Goal: Task Accomplishment & Management: Complete application form

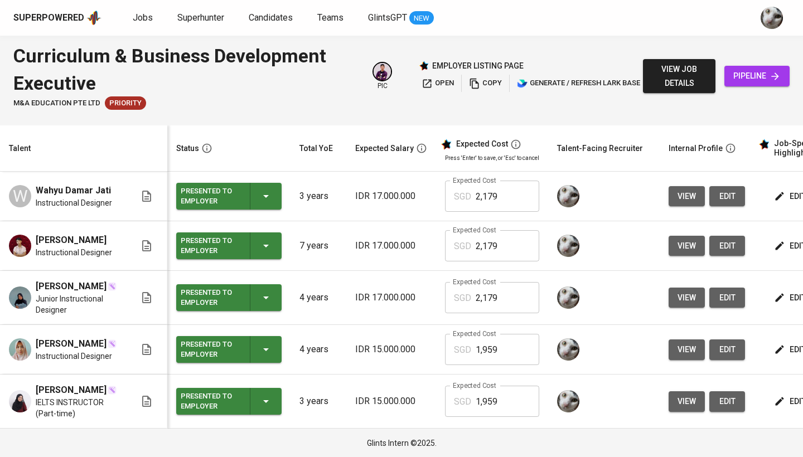
scroll to position [20, 0]
click at [143, 13] on span "Jobs" at bounding box center [143, 17] width 20 height 11
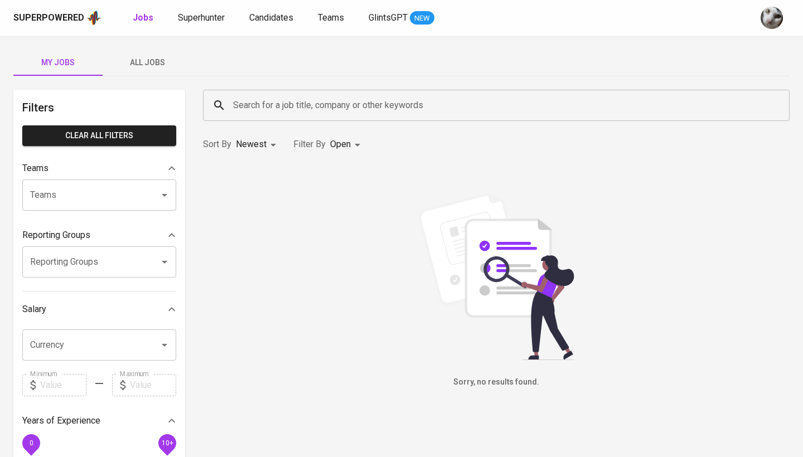
click at [143, 64] on span "All Jobs" at bounding box center [147, 63] width 76 height 14
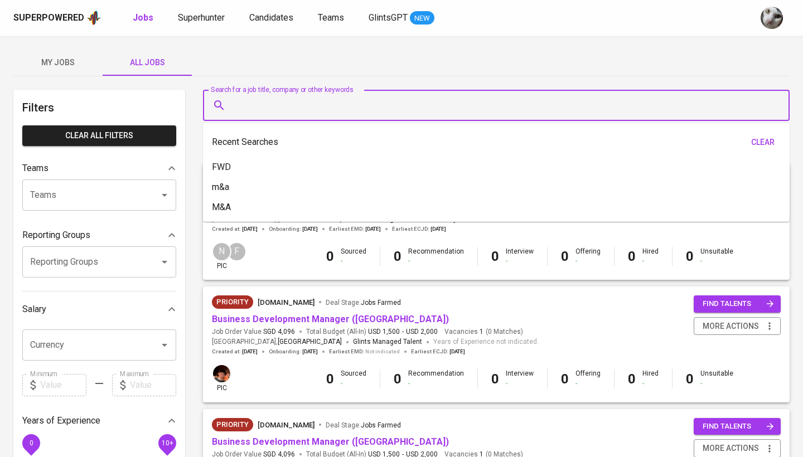
click at [255, 112] on input "Search for a job title, company or other keywords" at bounding box center [499, 105] width 538 height 21
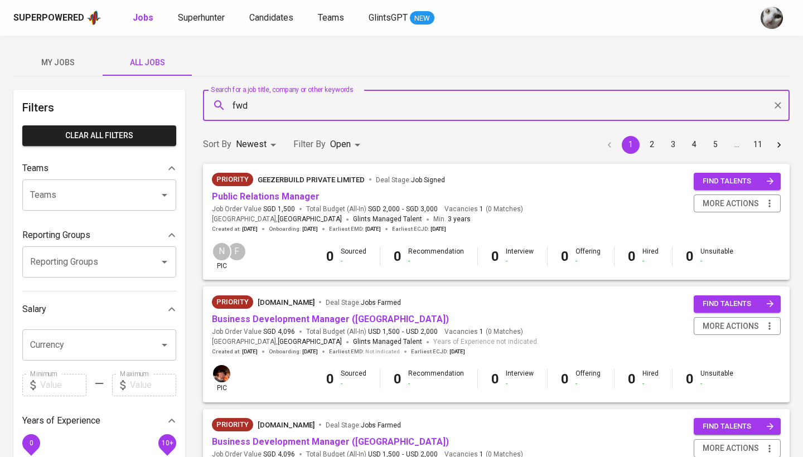
type input "fwd"
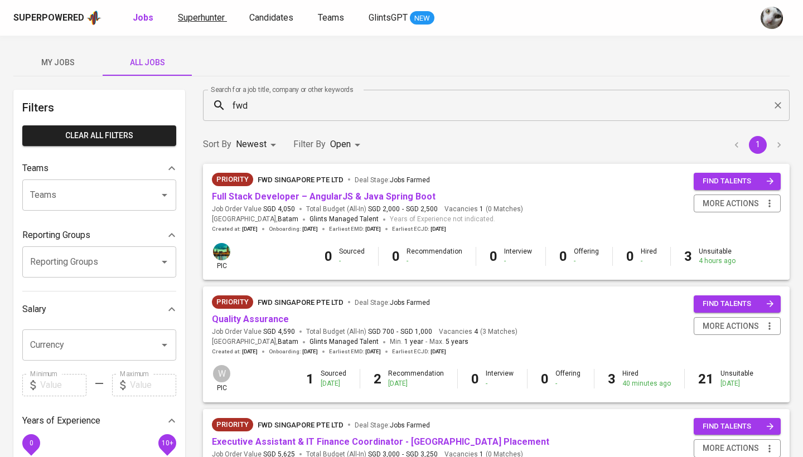
click at [198, 17] on span "Superhunter" at bounding box center [201, 17] width 47 height 11
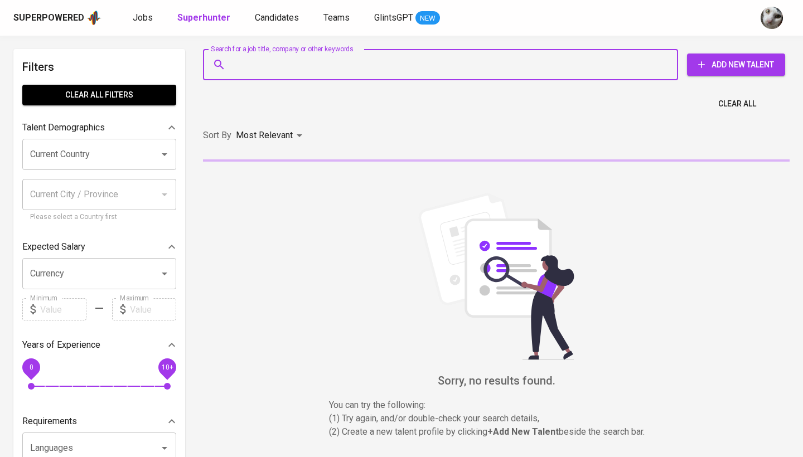
click at [299, 74] on input "Search for a job title, company or other keywords" at bounding box center [443, 64] width 426 height 21
paste input "[DOMAIN_NAME][EMAIL_ADDRESS][DOMAIN_NAME]"
type input "[DOMAIN_NAME][EMAIL_ADDRESS][DOMAIN_NAME]"
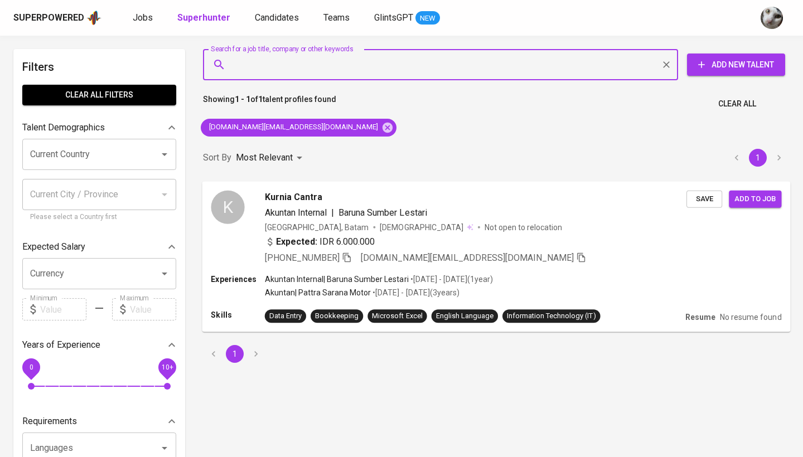
click at [701, 197] on span "Save" at bounding box center [704, 198] width 25 height 13
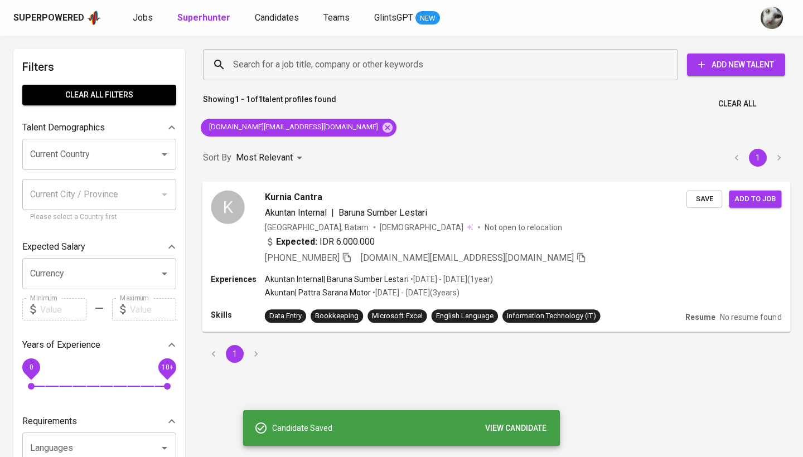
click at [749, 200] on span "Add to job" at bounding box center [754, 198] width 41 height 13
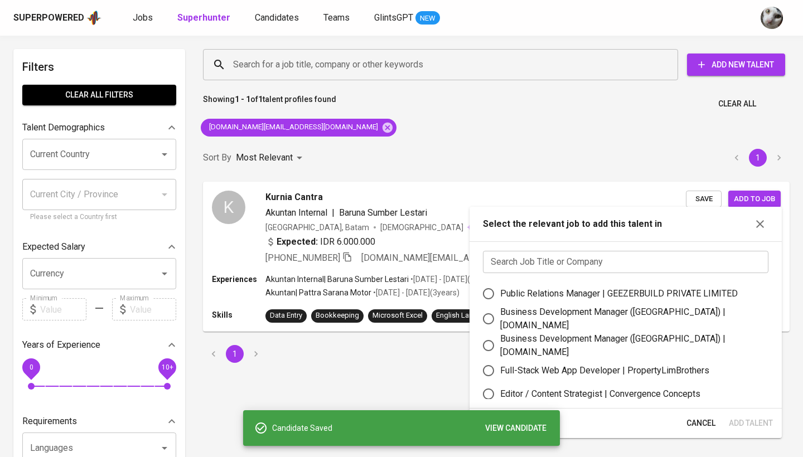
click at [548, 263] on input "text" at bounding box center [625, 262] width 285 height 22
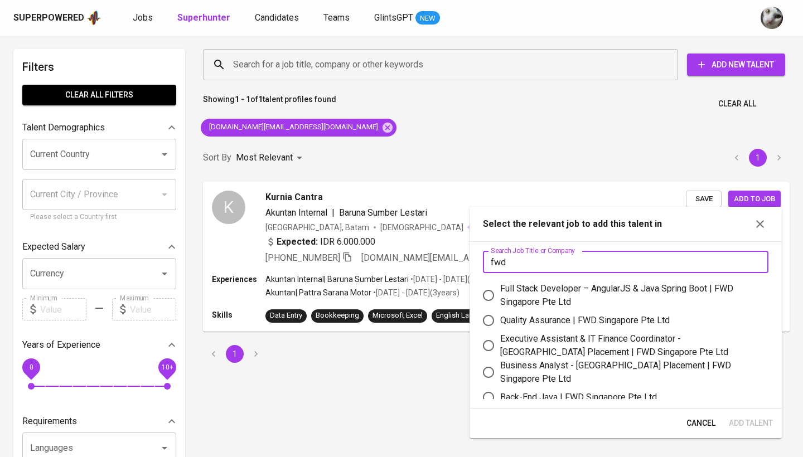
type input "fwd"
click at [553, 319] on div "Quality Assurance | FWD Singapore Pte Ltd" at bounding box center [585, 320] width 170 height 13
click at [500, 319] on input "Quality Assurance | FWD Singapore Pte Ltd" at bounding box center [488, 320] width 23 height 23
radio input "true"
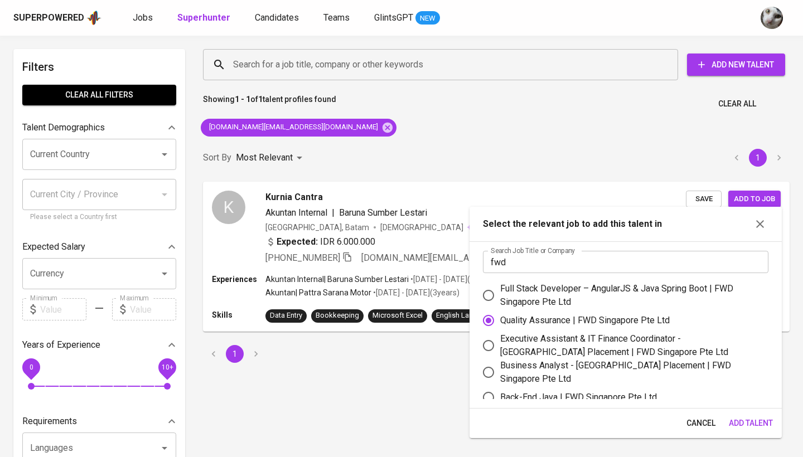
click at [757, 419] on span "Add Talent" at bounding box center [751, 424] width 44 height 14
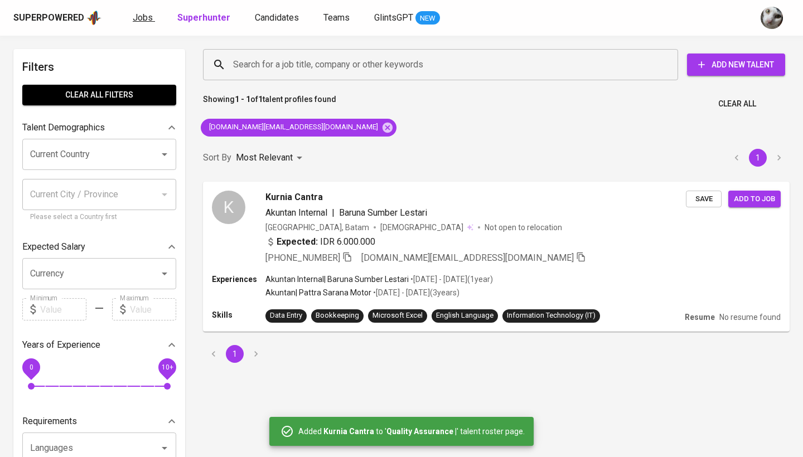
click at [144, 22] on span "Jobs" at bounding box center [143, 17] width 20 height 11
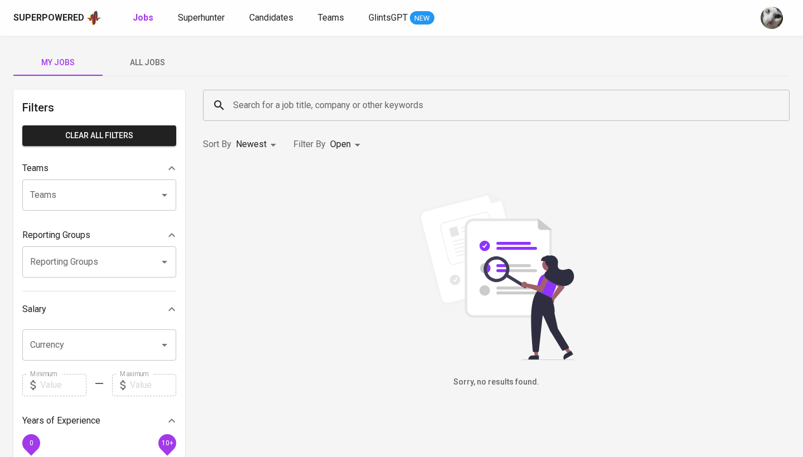
click at [148, 56] on span "All Jobs" at bounding box center [147, 63] width 76 height 14
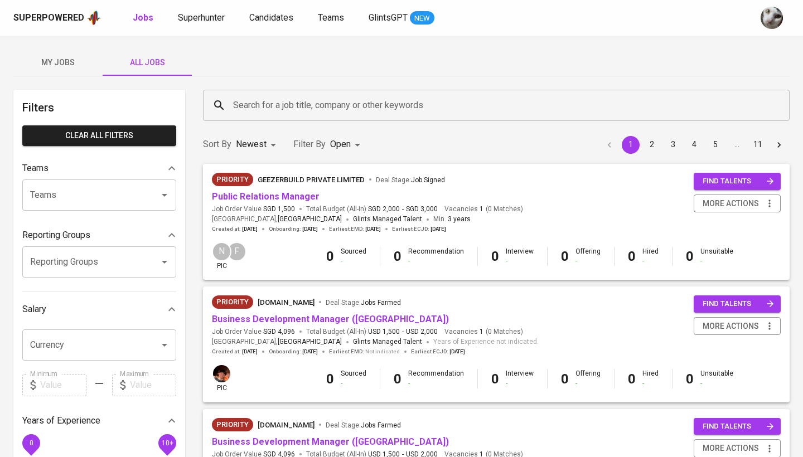
click at [272, 106] on input "Search for a job title, company or other keywords" at bounding box center [499, 105] width 538 height 21
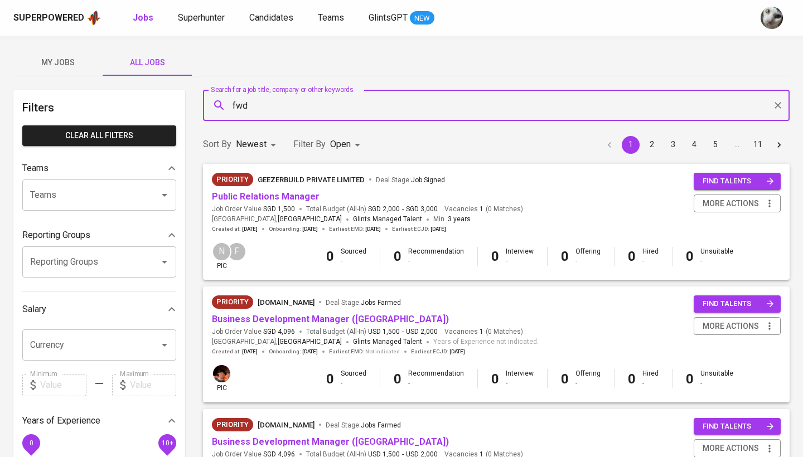
type input "fwd"
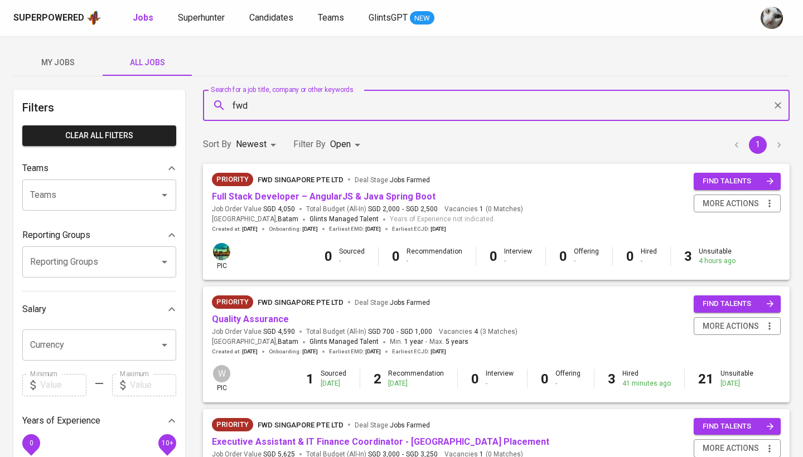
scroll to position [128, 0]
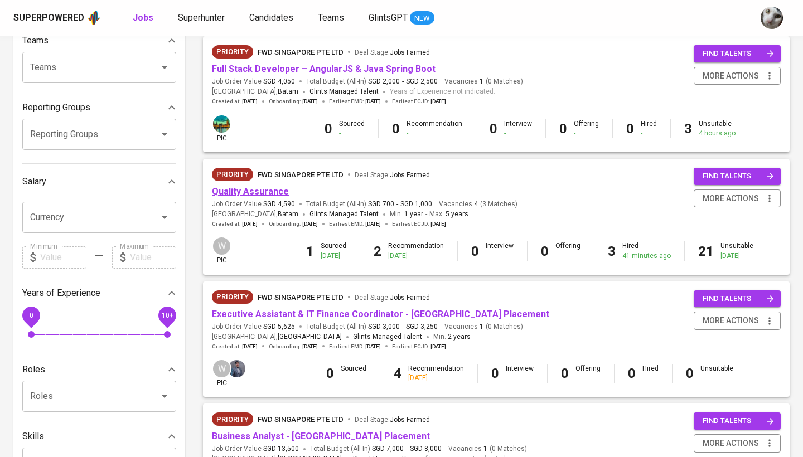
click at [270, 190] on link "Quality Assurance" at bounding box center [250, 191] width 77 height 11
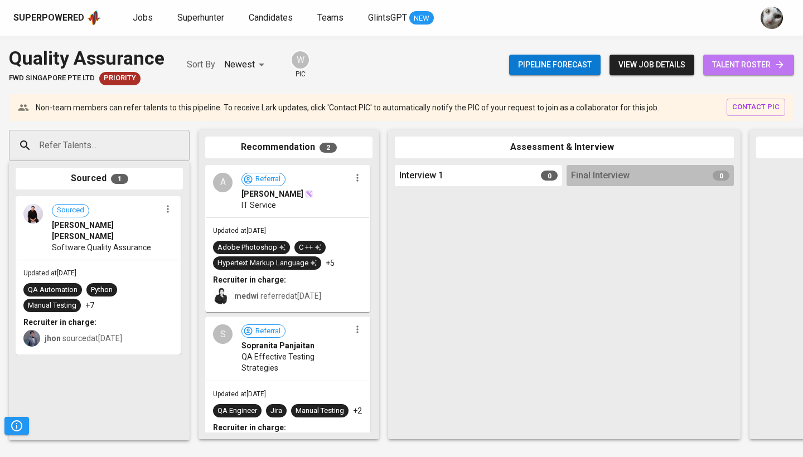
click at [751, 70] on span "talent roster" at bounding box center [748, 65] width 73 height 14
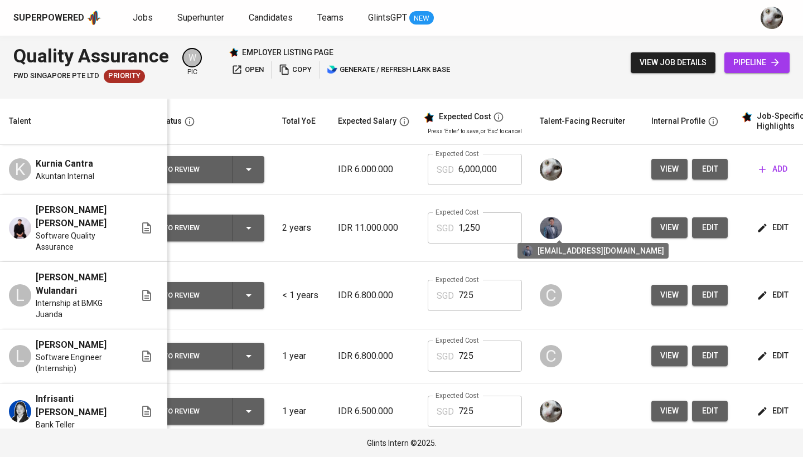
scroll to position [0, 17]
click at [709, 175] on span "edit" at bounding box center [710, 169] width 18 height 14
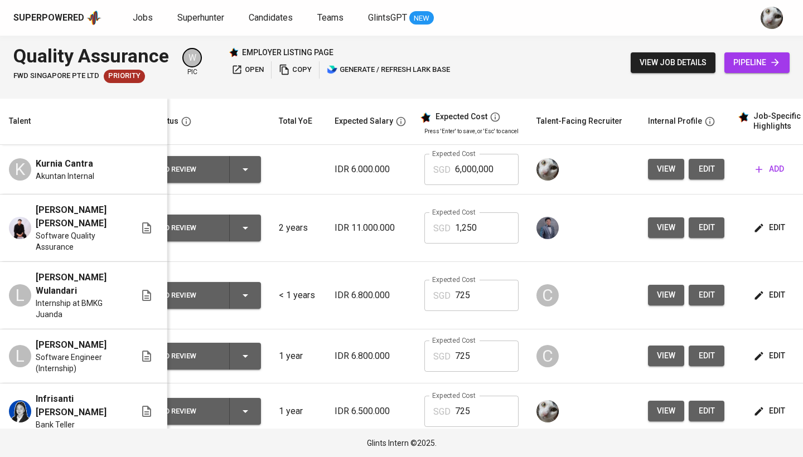
scroll to position [0, 21]
click at [695, 59] on span "view job details" at bounding box center [673, 63] width 67 height 14
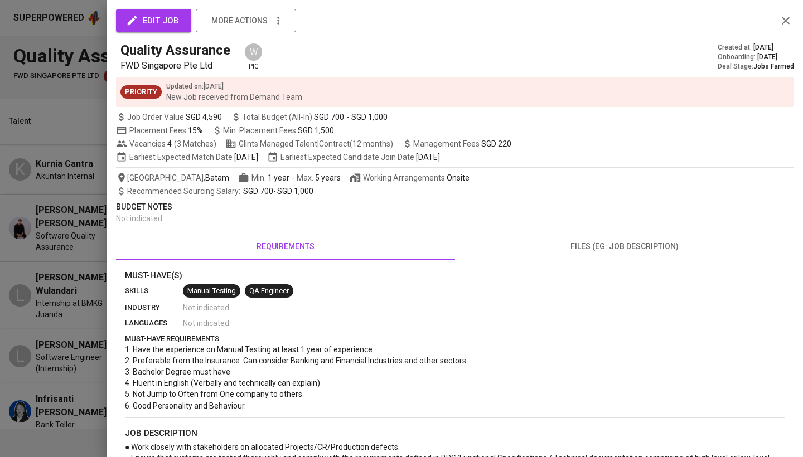
click at [674, 55] on div "Quality Assurance FWD Singapore Pte Ltd W pic Created at : [DATE] Onboarding : …" at bounding box center [455, 56] width 678 height 31
click at [49, 307] on div at bounding box center [401, 228] width 803 height 457
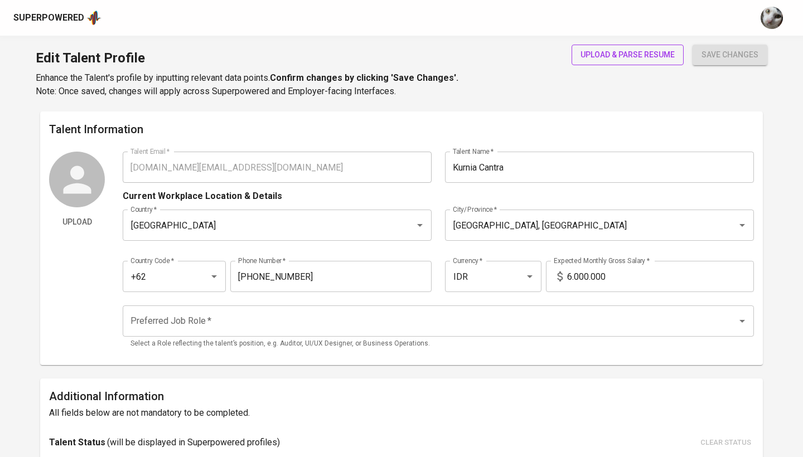
click at [598, 60] on span "upload & parse resume" at bounding box center [627, 55] width 94 height 14
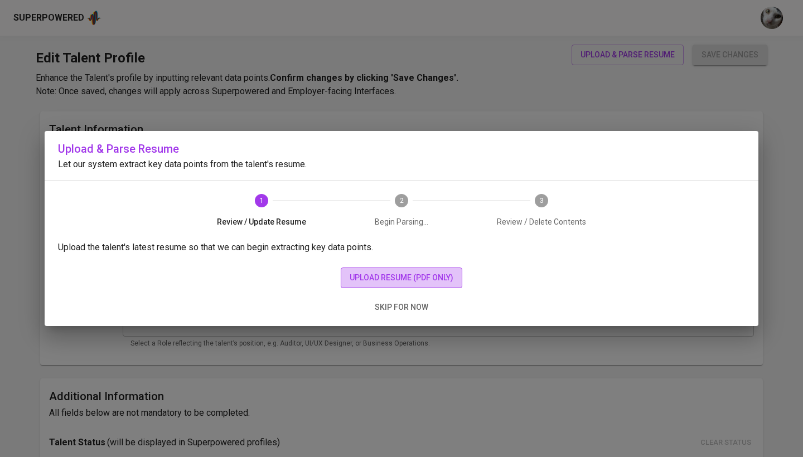
click at [376, 278] on span "upload resume (pdf only)" at bounding box center [402, 278] width 104 height 14
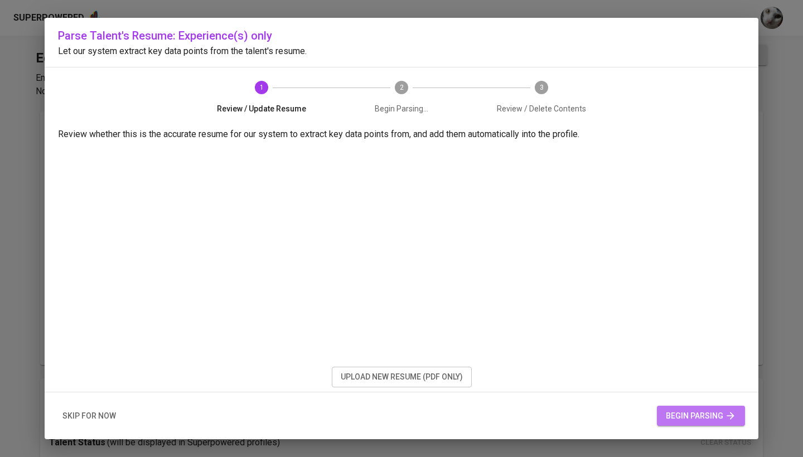
click at [676, 420] on span "begin parsing" at bounding box center [701, 416] width 70 height 14
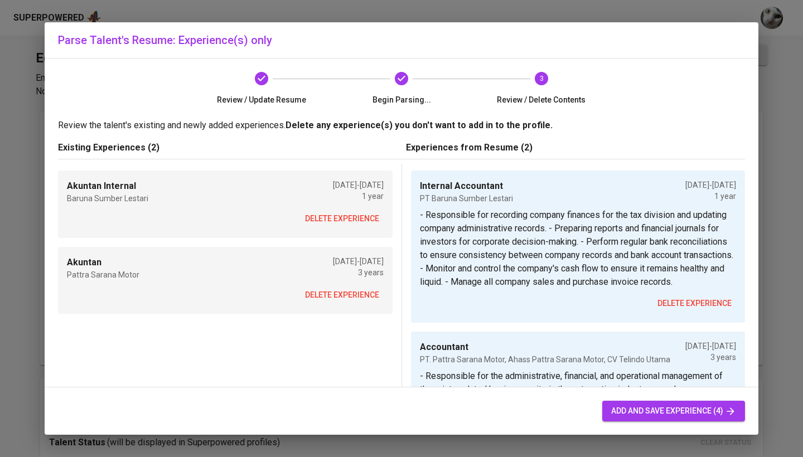
click at [66, 2] on div "Parse Talent's Resume: Experience(s) only Review / Update Resume Begin Parsing.…" at bounding box center [401, 228] width 803 height 457
click at [372, 222] on span "delete experience" at bounding box center [342, 219] width 74 height 14
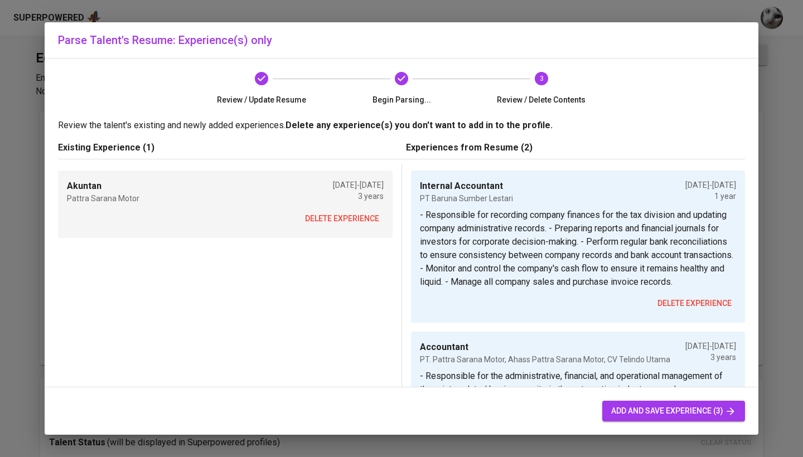
click at [344, 224] on span "delete experience" at bounding box center [342, 219] width 74 height 14
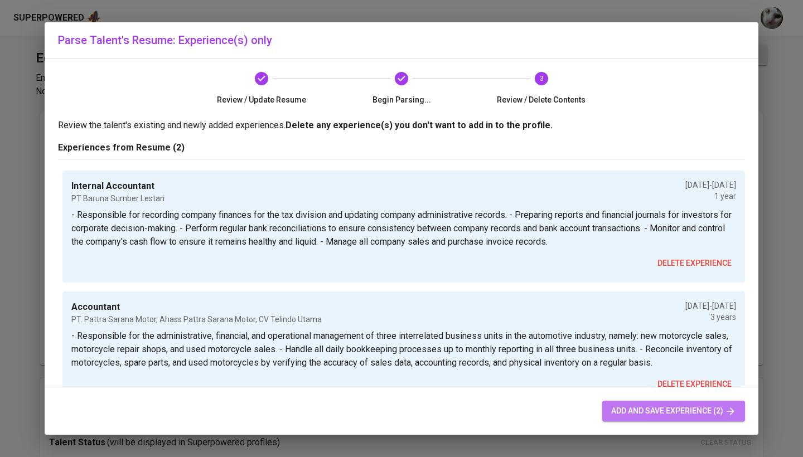
click at [654, 413] on span "add and save experience (2)" at bounding box center [673, 411] width 125 height 14
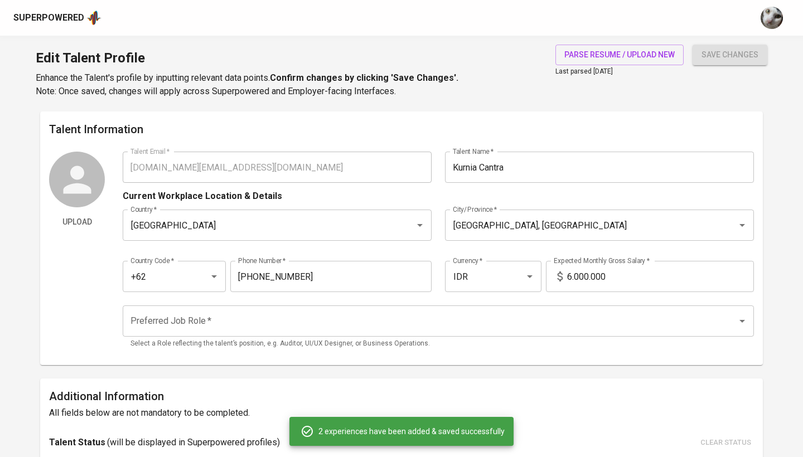
type input "Internal Accountant"
type input "PT Baruna Sumber Lestari"
type input "02/01/2025"
type input "Accountant"
type input "PT. Pattra Sarana Motor, Ahass Pattra Sarana Motor, CV Telindo Utama"
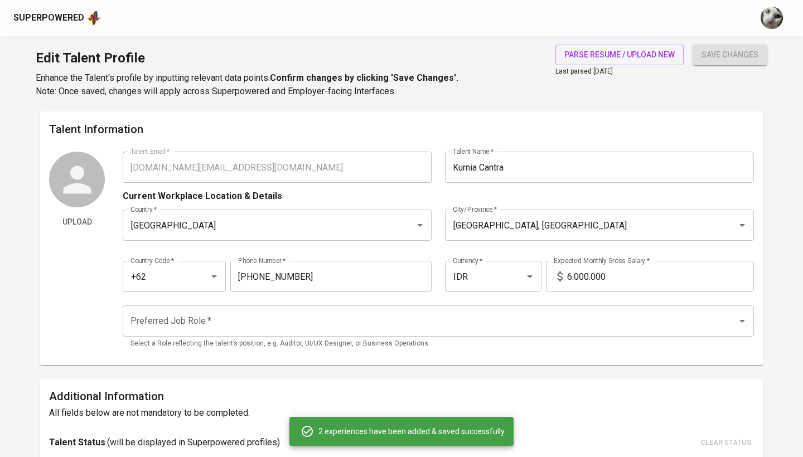
type input "02/01/2024"
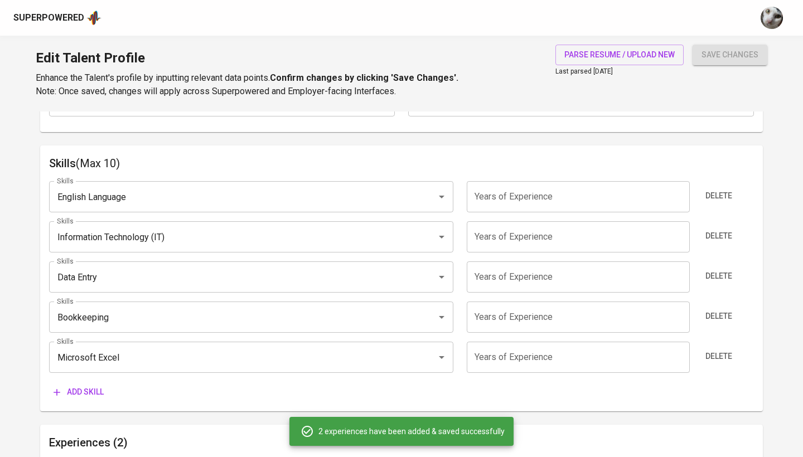
scroll to position [524, 0]
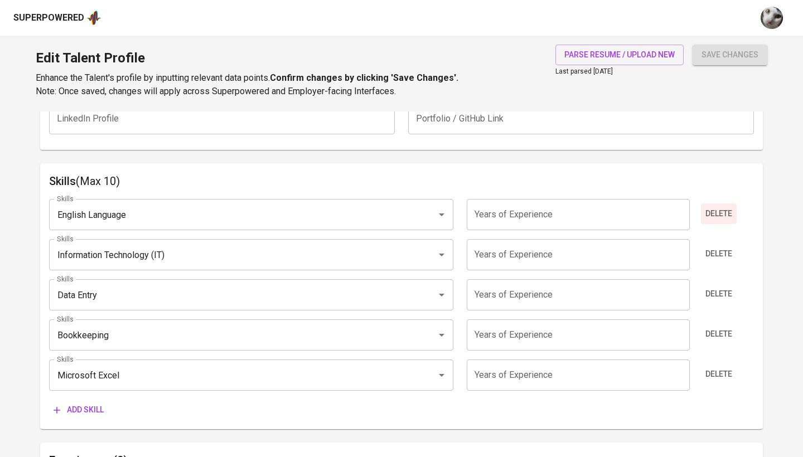
click at [717, 218] on span "Delete" at bounding box center [718, 214] width 27 height 14
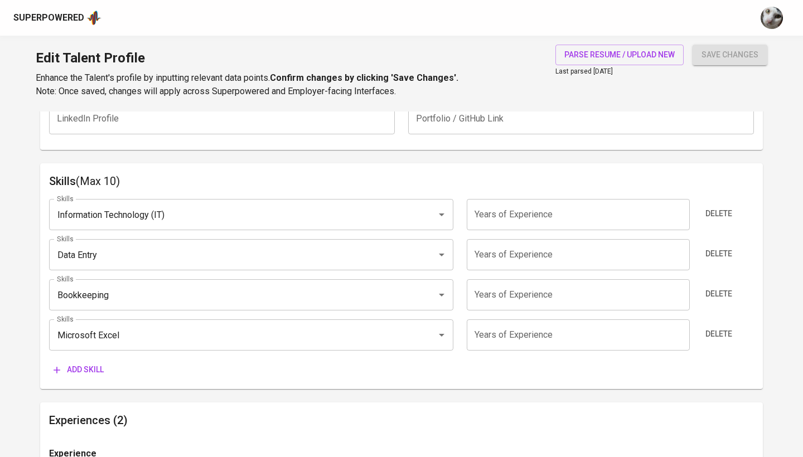
click at [618, 218] on input "number" at bounding box center [578, 214] width 222 height 31
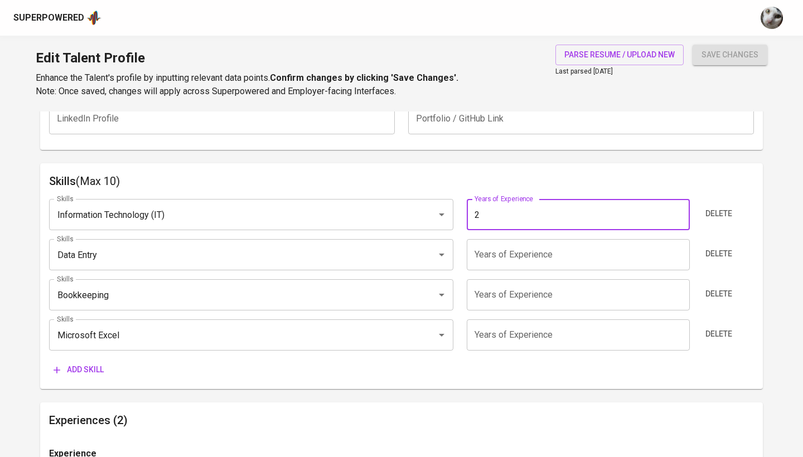
type input "2"
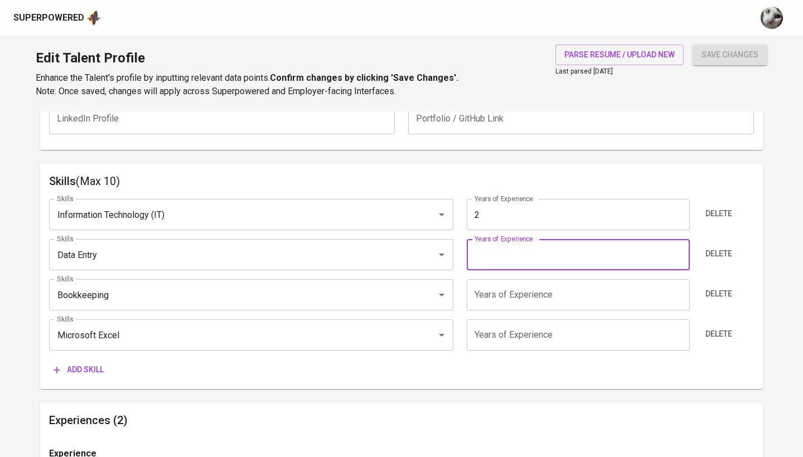
click at [595, 261] on input "number" at bounding box center [578, 254] width 222 height 31
type input "1"
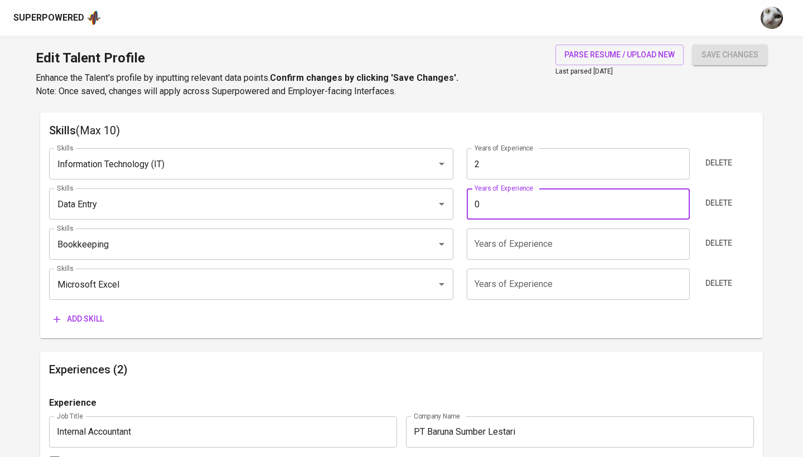
scroll to position [570, 0]
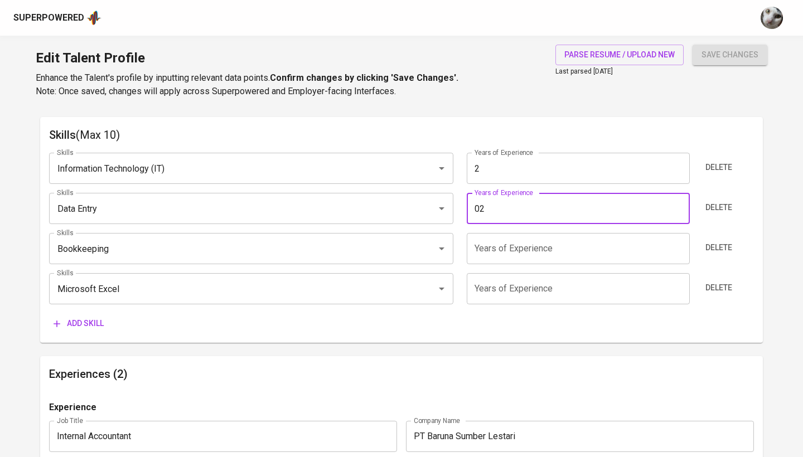
type input "0"
type input "4"
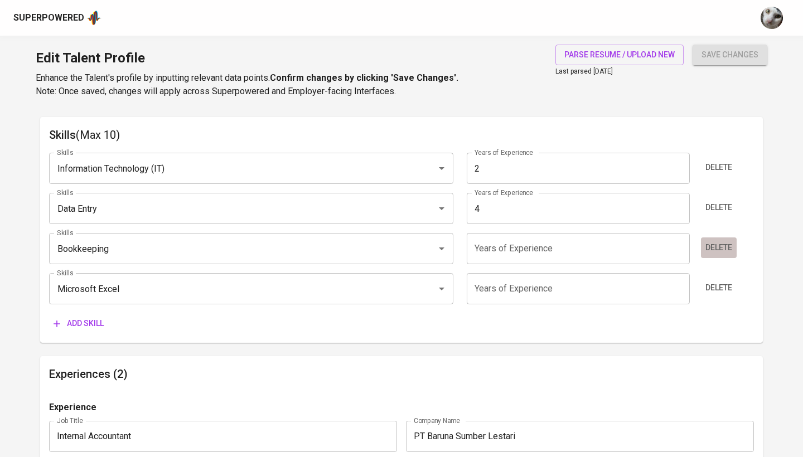
click at [708, 249] on span "Delete" at bounding box center [718, 248] width 27 height 14
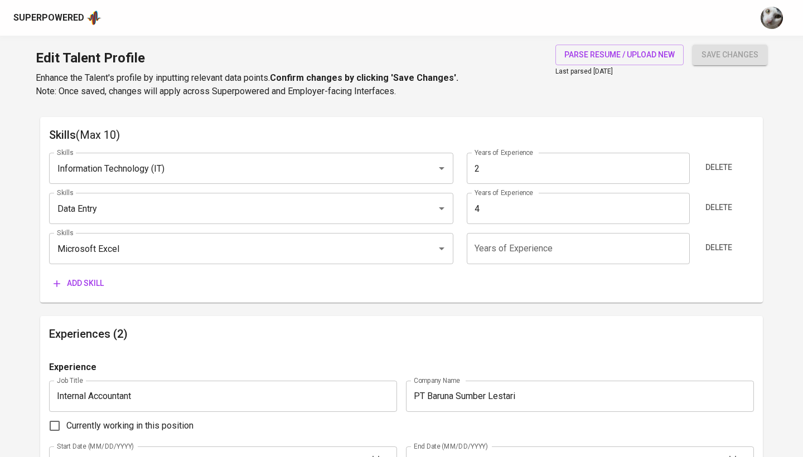
click at [599, 253] on input "number" at bounding box center [578, 248] width 222 height 31
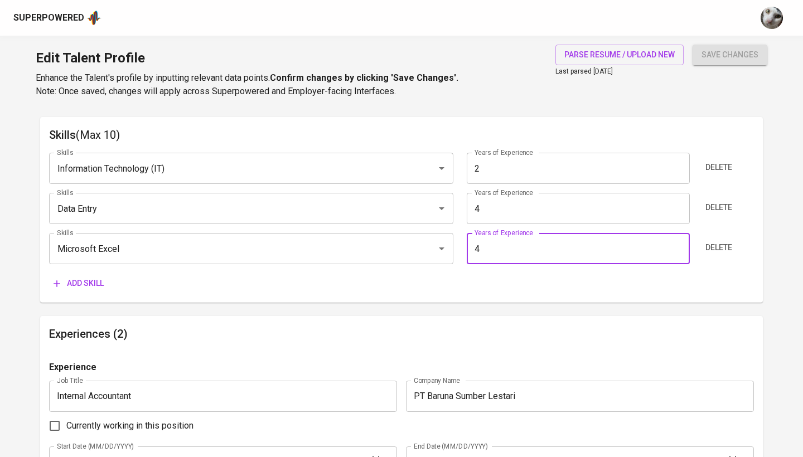
type input "4"
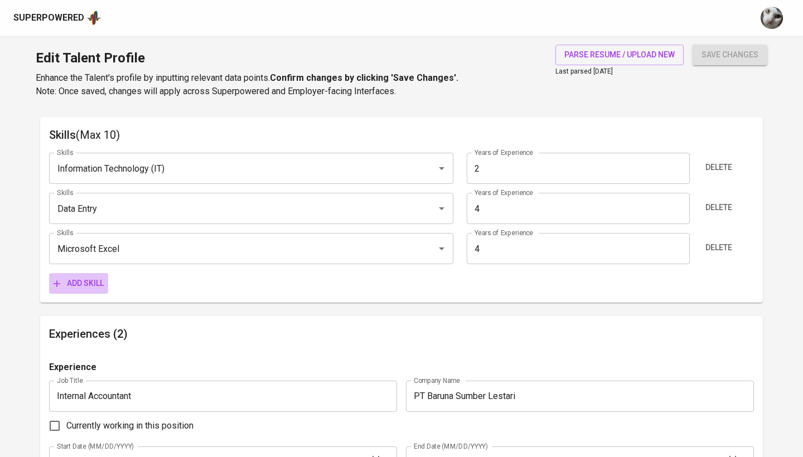
click at [105, 286] on button "Add skill" at bounding box center [78, 283] width 59 height 21
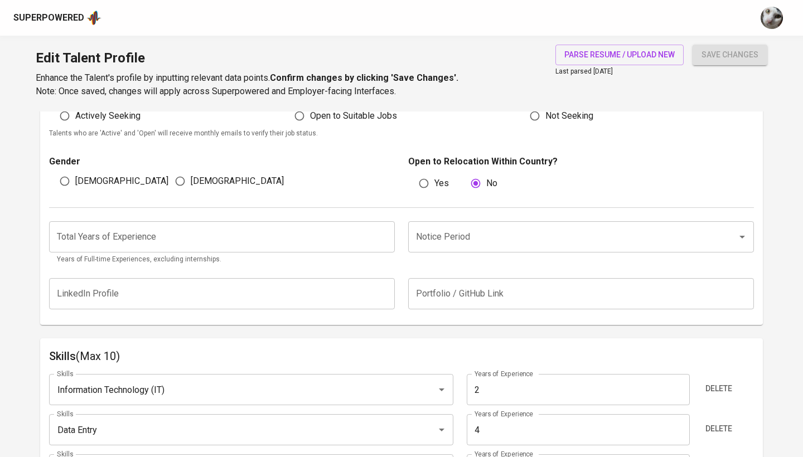
scroll to position [355, 0]
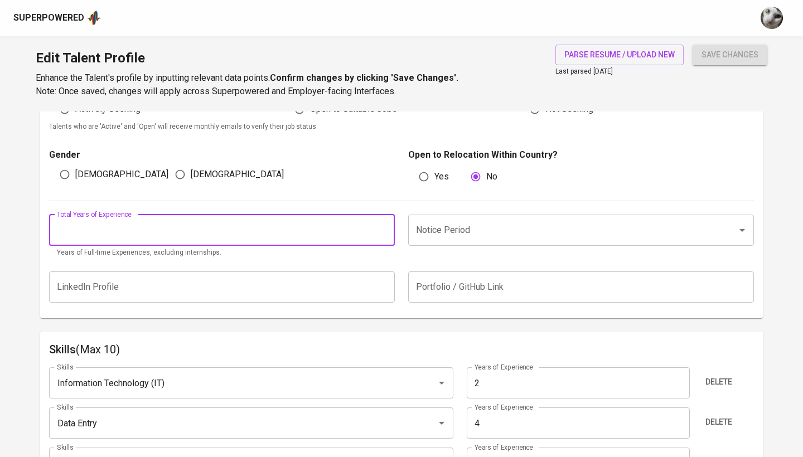
click at [146, 228] on input "number" at bounding box center [222, 230] width 346 height 31
type input "4"
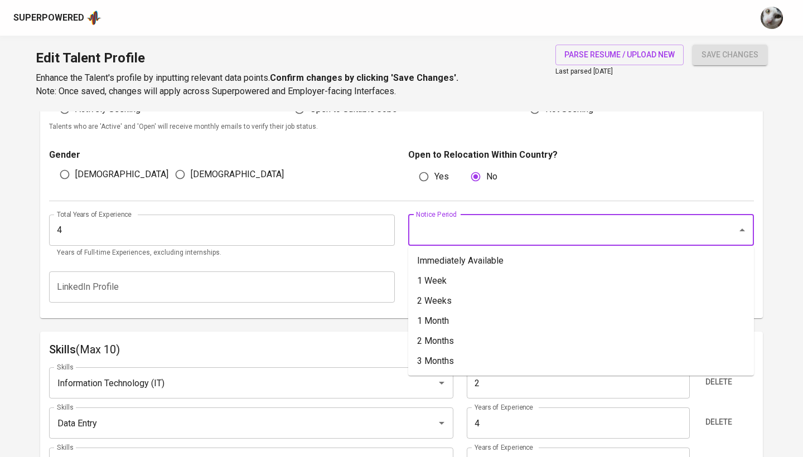
click at [429, 234] on input "Notice Period" at bounding box center [565, 230] width 304 height 21
click at [442, 259] on li "Immediately Available" at bounding box center [581, 261] width 346 height 20
type input "Immediately Available"
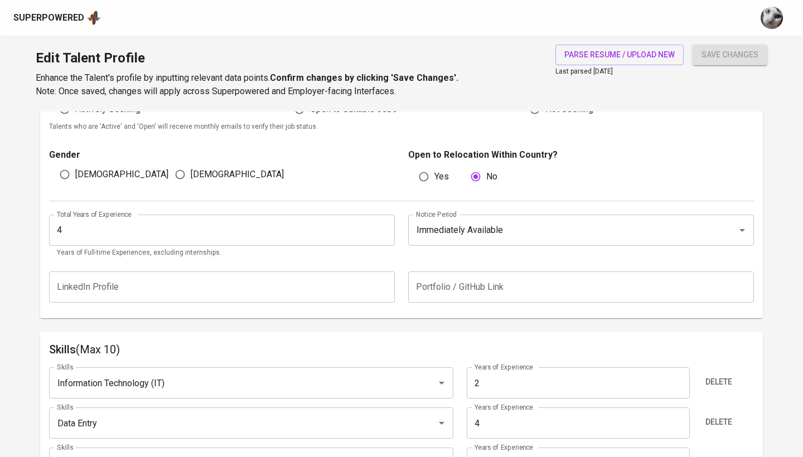
click at [75, 168] on input "[DEMOGRAPHIC_DATA]" at bounding box center [64, 174] width 21 height 21
radio input "true"
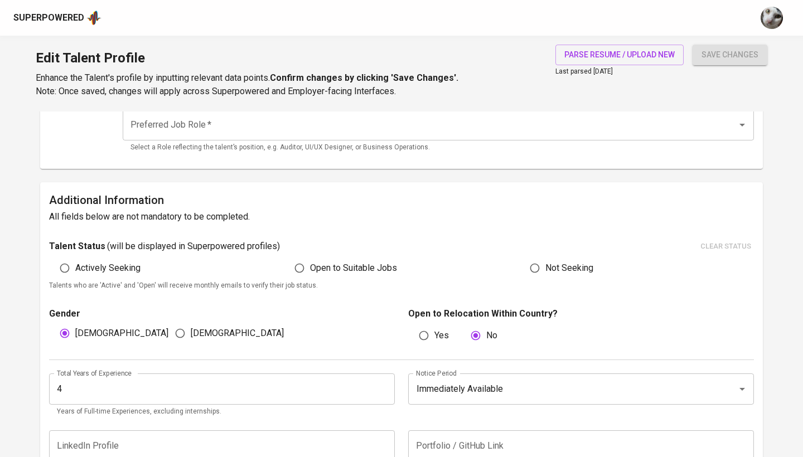
click at [122, 275] on label "Actively Seeking" at bounding box center [97, 268] width 86 height 21
click at [75, 275] on input "Actively Seeking" at bounding box center [64, 268] width 21 height 21
radio input "true"
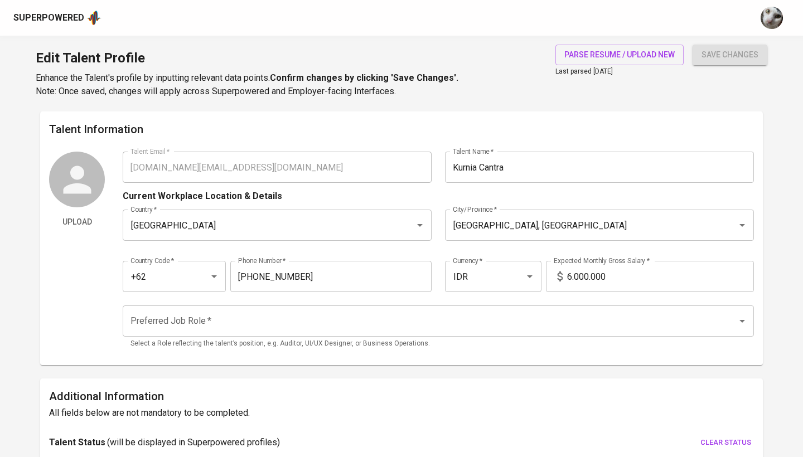
scroll to position [0, 0]
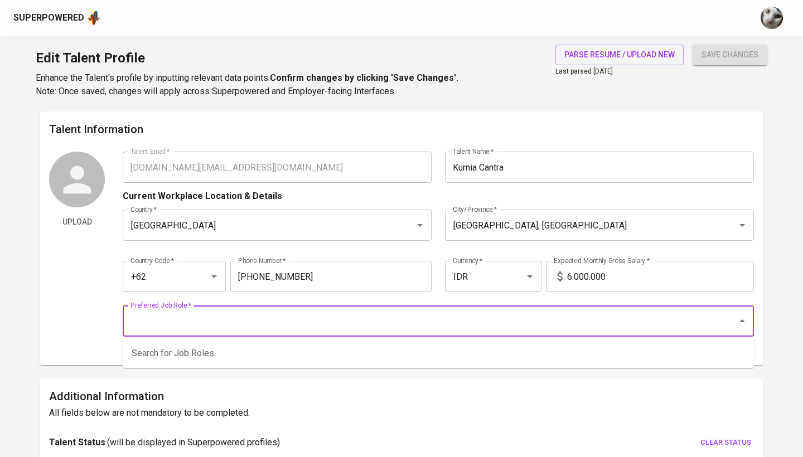
click at [532, 327] on input "Preferred Job Role   *" at bounding box center [423, 321] width 590 height 21
type input "S"
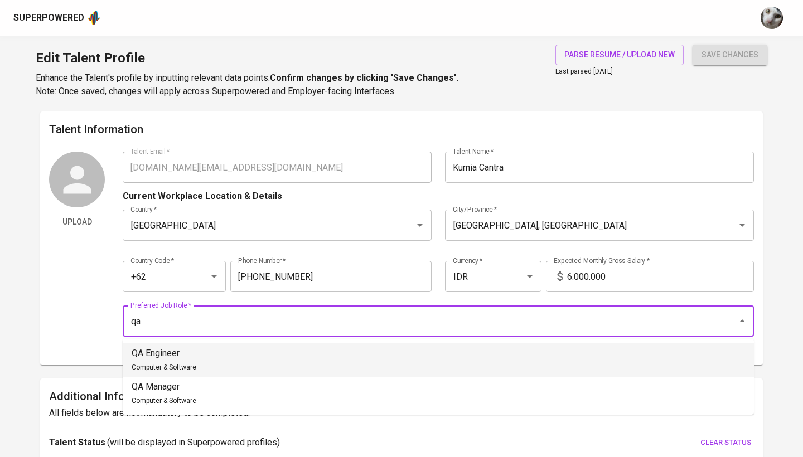
click at [477, 351] on li "QA Engineer Computer & Software" at bounding box center [438, 359] width 631 height 33
type input "QA Engineer"
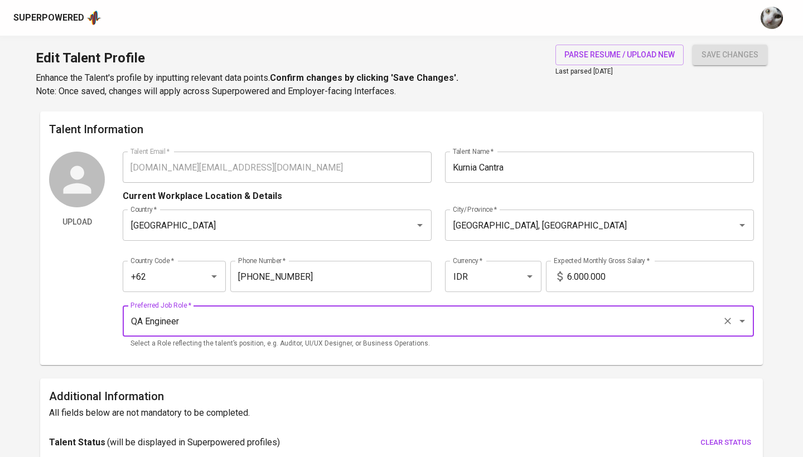
click at [456, 348] on p "Select a Role reflecting the talent’s position, e.g. Auditor, UI/UX Designer, o…" at bounding box center [438, 343] width 616 height 11
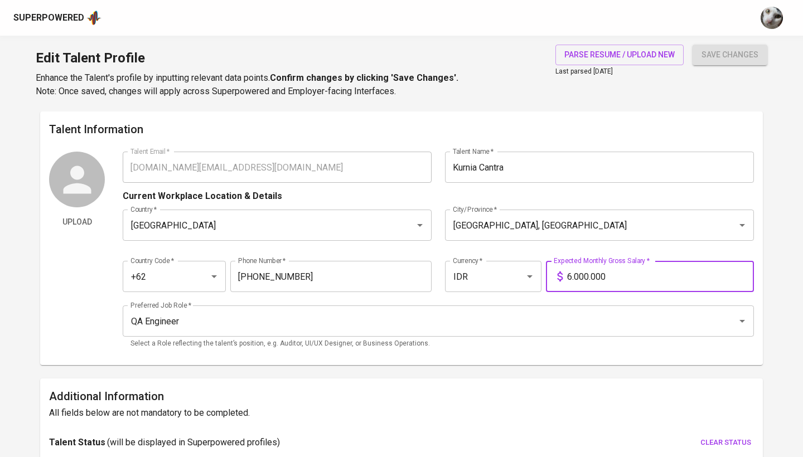
click at [570, 279] on input "6.000.000" at bounding box center [660, 276] width 187 height 31
click at [580, 276] on input "6.000.000" at bounding box center [660, 276] width 187 height 31
type input "6.500.000"
click at [523, 359] on div "Talent Information Upload Talent Email   * kurnia.work@proton.me Talent Email *…" at bounding box center [401, 239] width 723 height 254
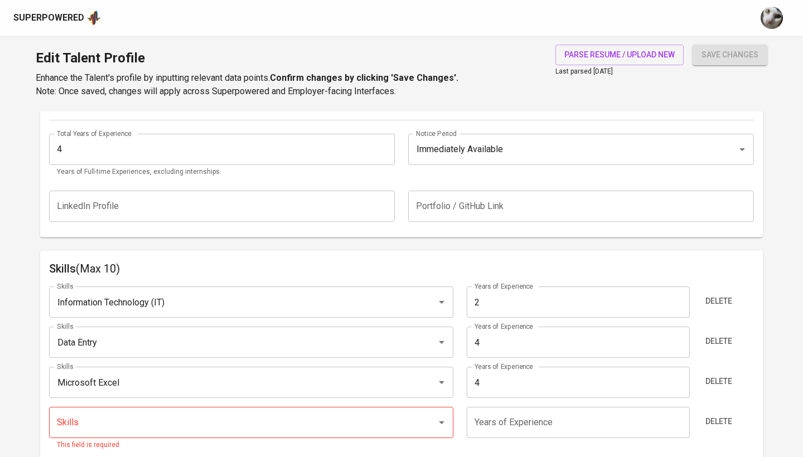
scroll to position [435, 0]
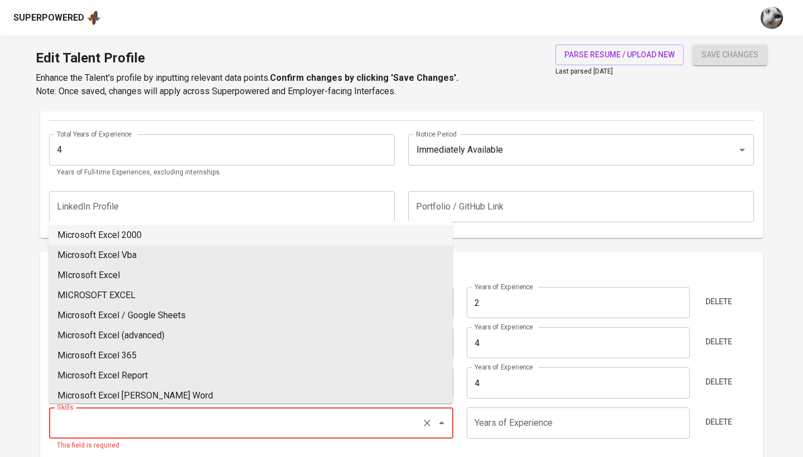
click at [200, 413] on input "Skills" at bounding box center [235, 423] width 363 height 21
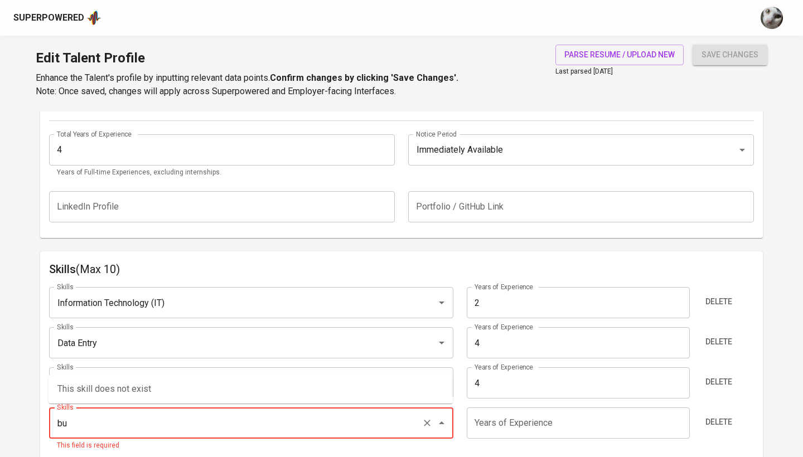
type input "b"
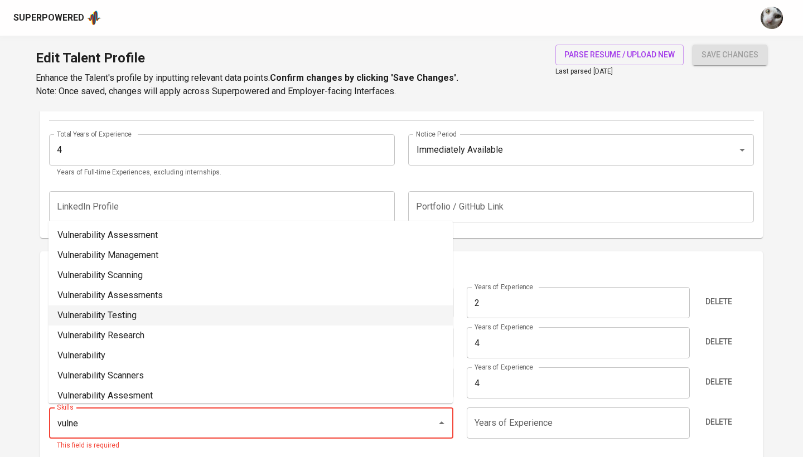
click at [153, 309] on li "Vulnerability Testing" at bounding box center [251, 316] width 404 height 20
type input "Vulnerability Testing"
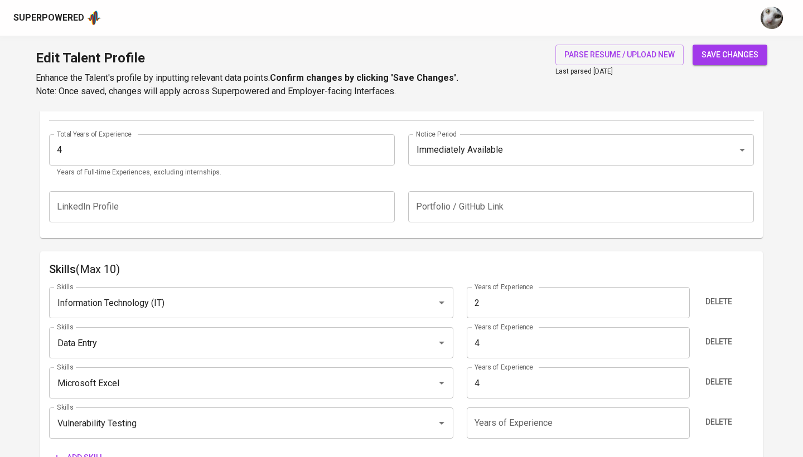
click at [467, 420] on input "number" at bounding box center [578, 423] width 222 height 31
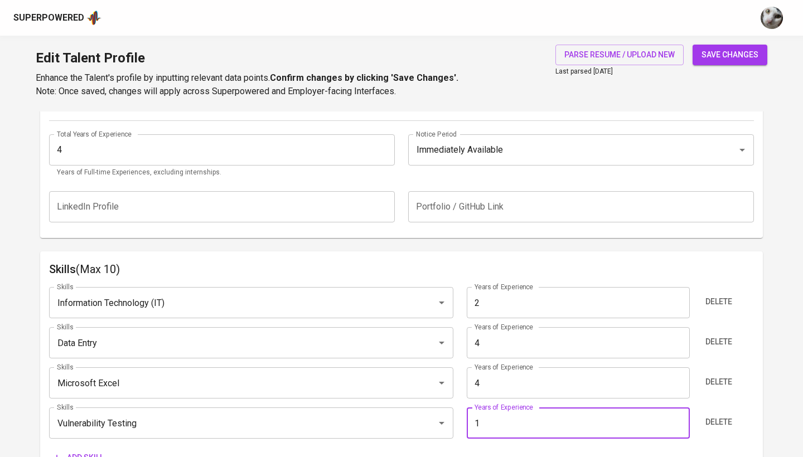
type input "0"
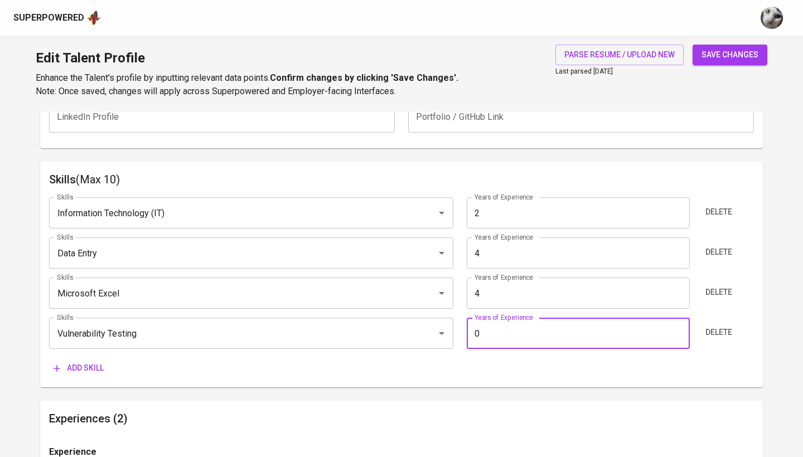
scroll to position [543, 0]
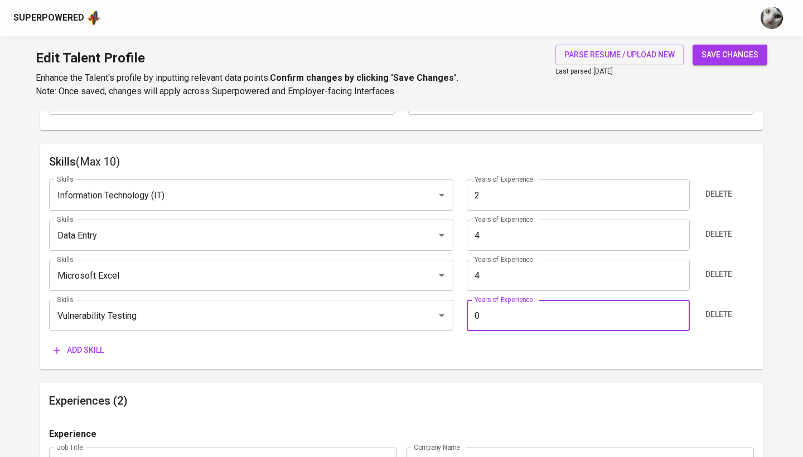
click at [106, 359] on div "Skills (Max 10) Skills Information Technology (IT) Skills Years of Experience 2…" at bounding box center [401, 257] width 723 height 226
click at [93, 348] on span "Add skill" at bounding box center [79, 350] width 50 height 14
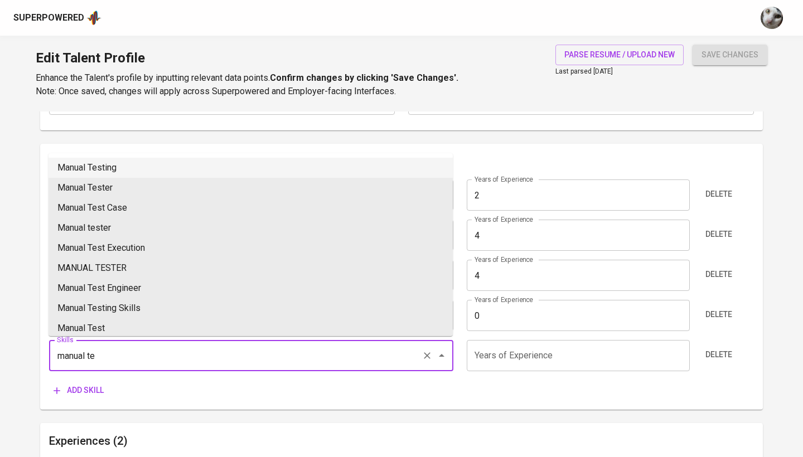
click at [154, 177] on li "Manual Testing" at bounding box center [251, 168] width 404 height 20
type input "Manual Testing"
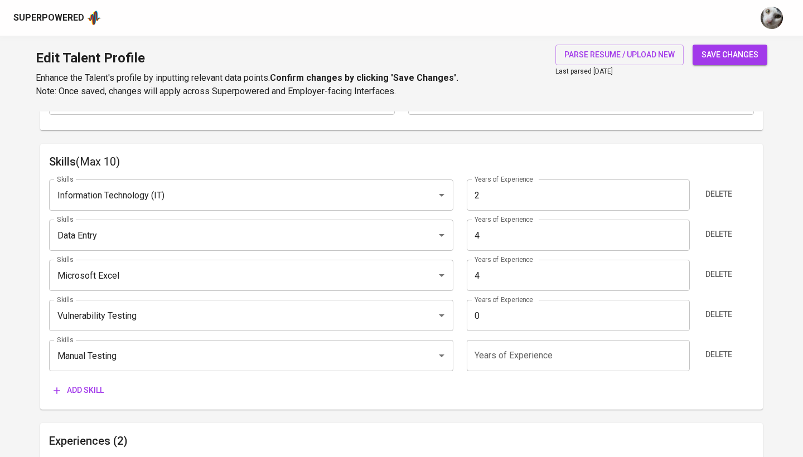
click at [493, 366] on input "number" at bounding box center [578, 355] width 222 height 31
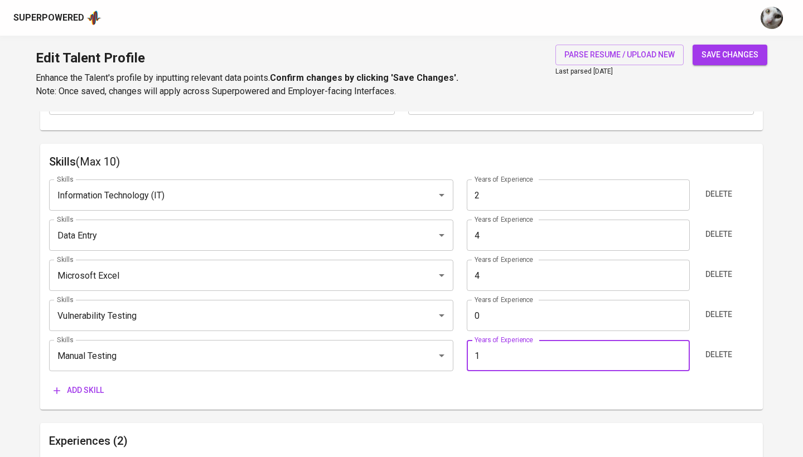
type input "1"
click at [506, 318] on input "0" at bounding box center [578, 315] width 222 height 31
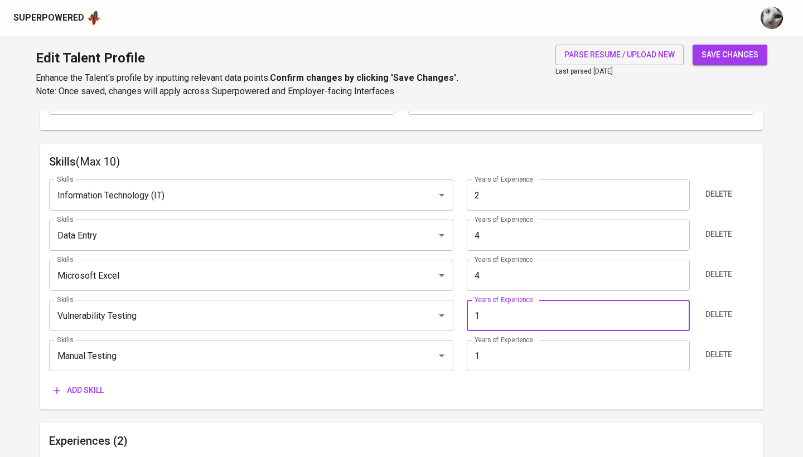
type input "1"
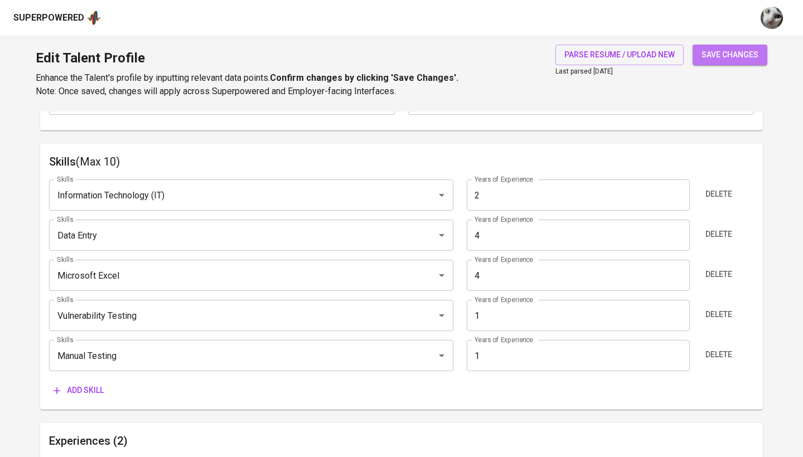
click at [741, 55] on span "save changes" at bounding box center [729, 55] width 57 height 14
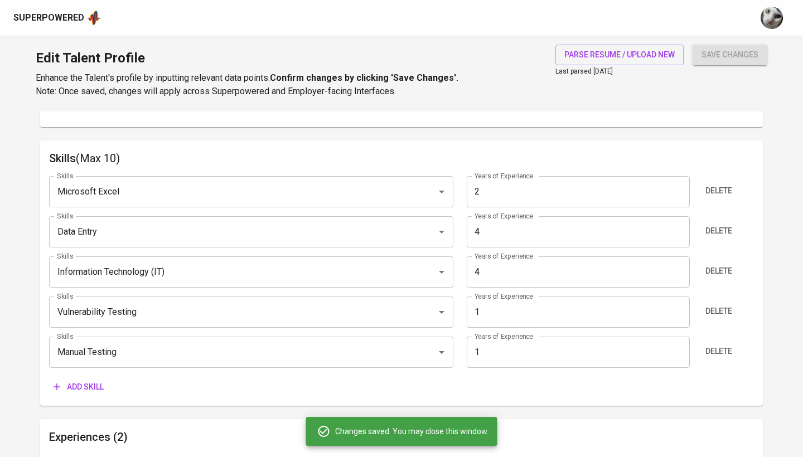
type input "Microsoft Excel"
type input "4"
type input "Information Technology (IT)"
type input "2"
type input "Manual Testing"
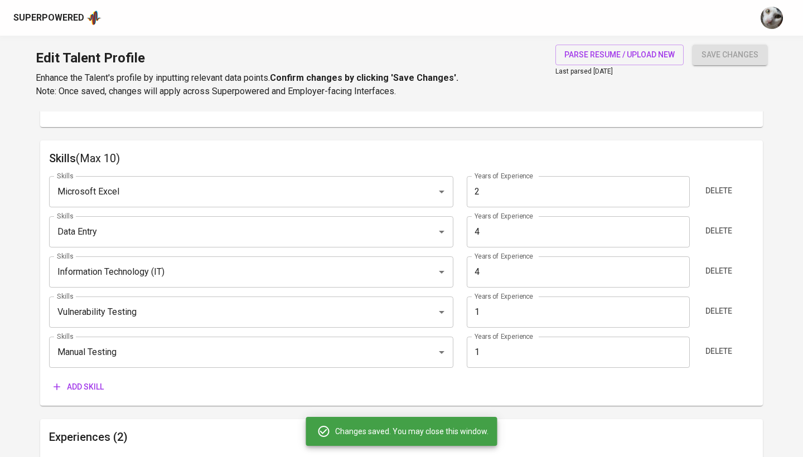
type input "Vulnerability Testing"
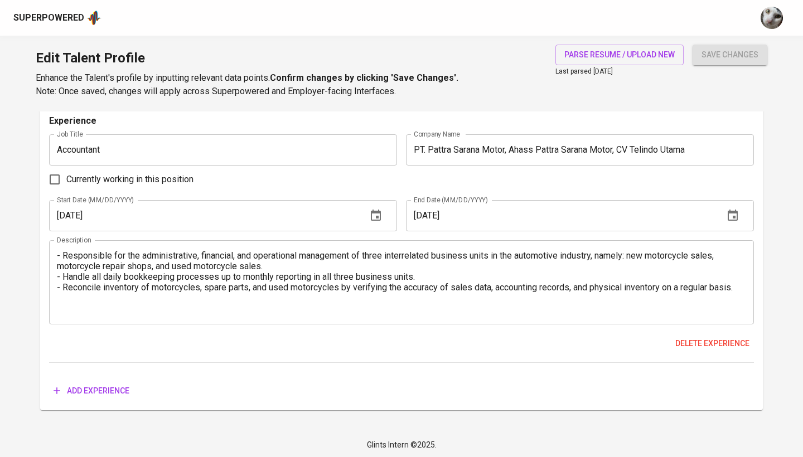
scroll to position [1164, 0]
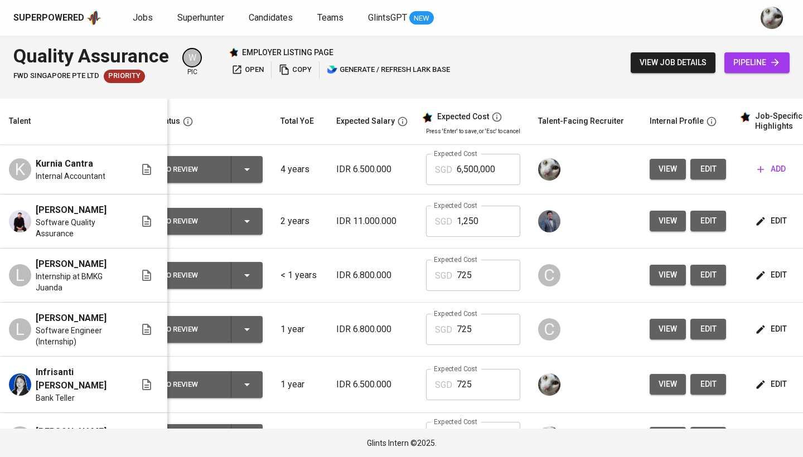
scroll to position [114, 19]
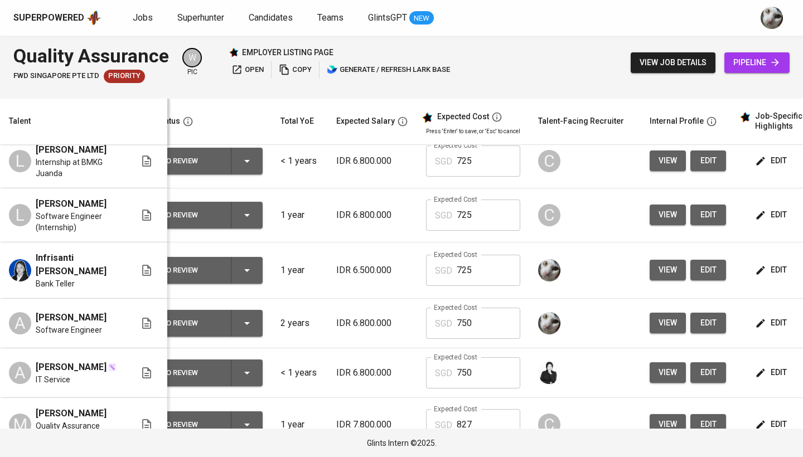
click at [466, 286] on input "725" at bounding box center [489, 270] width 64 height 31
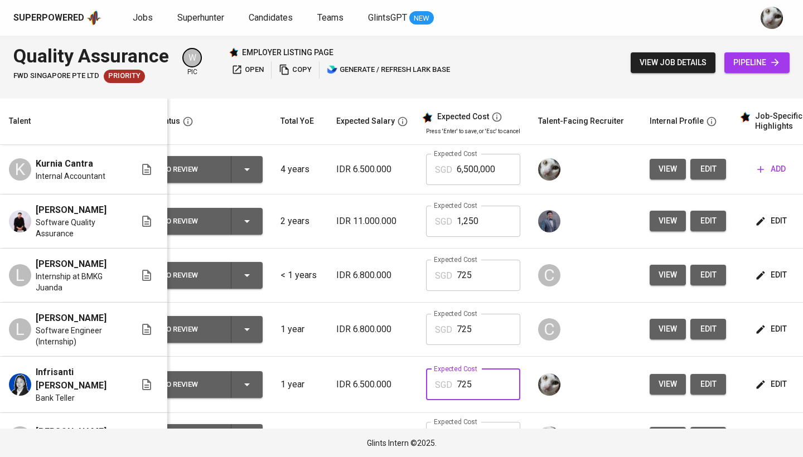
scroll to position [0, 19]
click at [470, 171] on input "6,500,000" at bounding box center [489, 169] width 64 height 31
paste input "725"
type input "725"
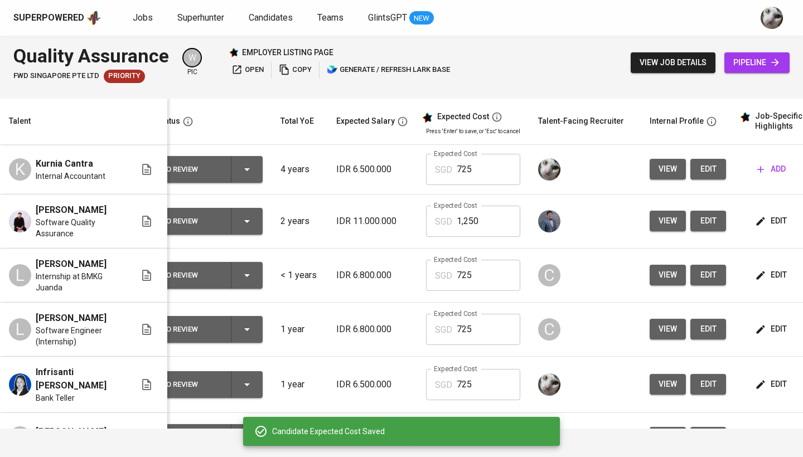
click at [769, 168] on span "add" at bounding box center [771, 169] width 28 height 14
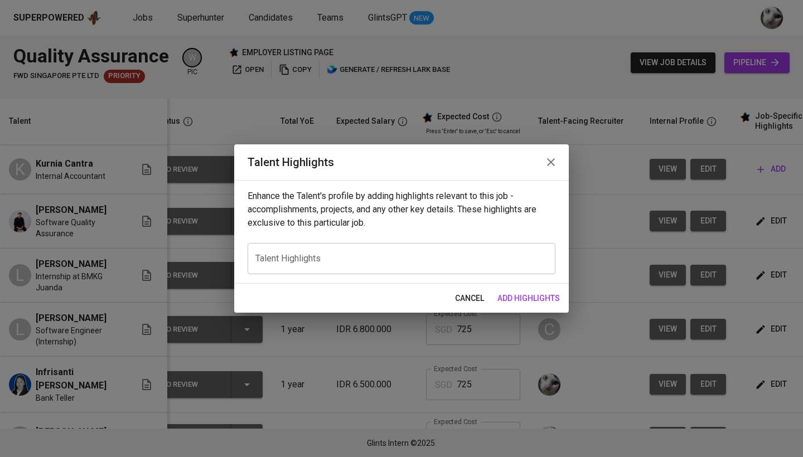
click at [473, 245] on div "x Talent Highlights" at bounding box center [402, 258] width 308 height 31
